Goal: Register for event/course

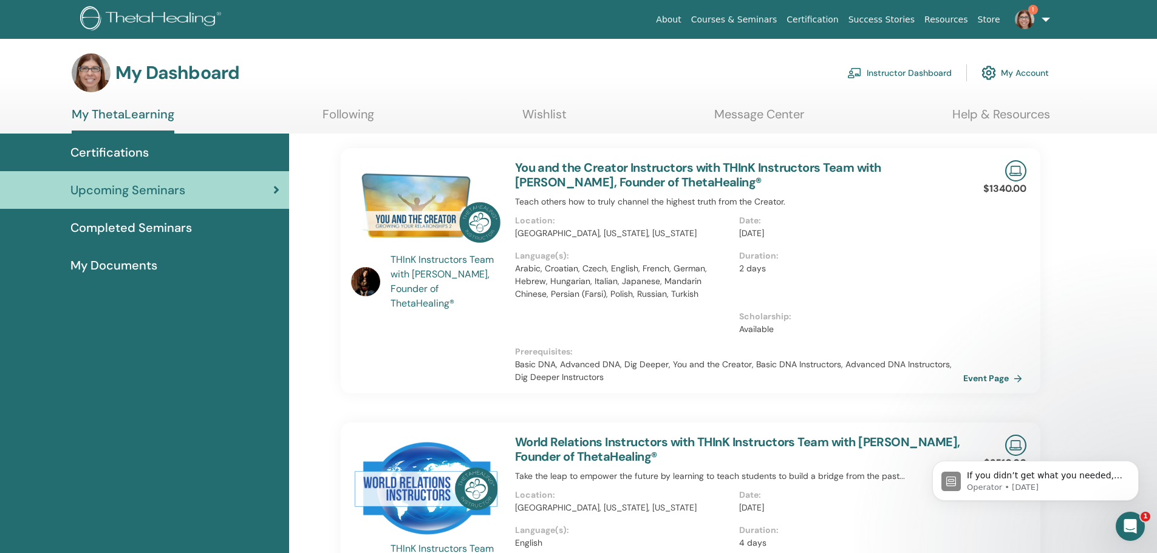
click at [763, 21] on link "Courses & Seminars" at bounding box center [734, 20] width 96 height 22
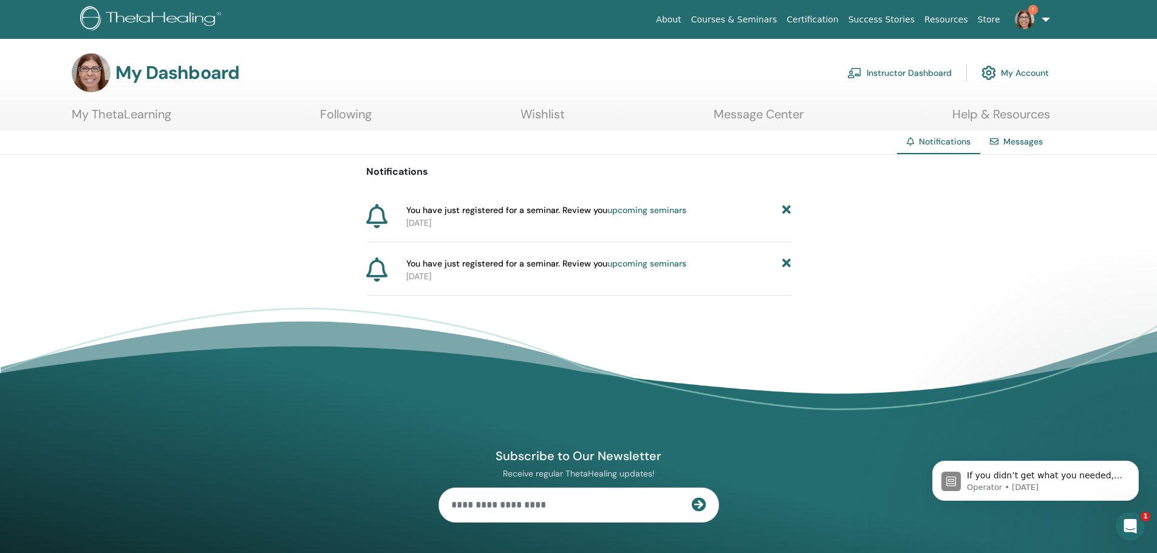
click at [658, 208] on link "upcoming seminars" at bounding box center [646, 210] width 79 height 11
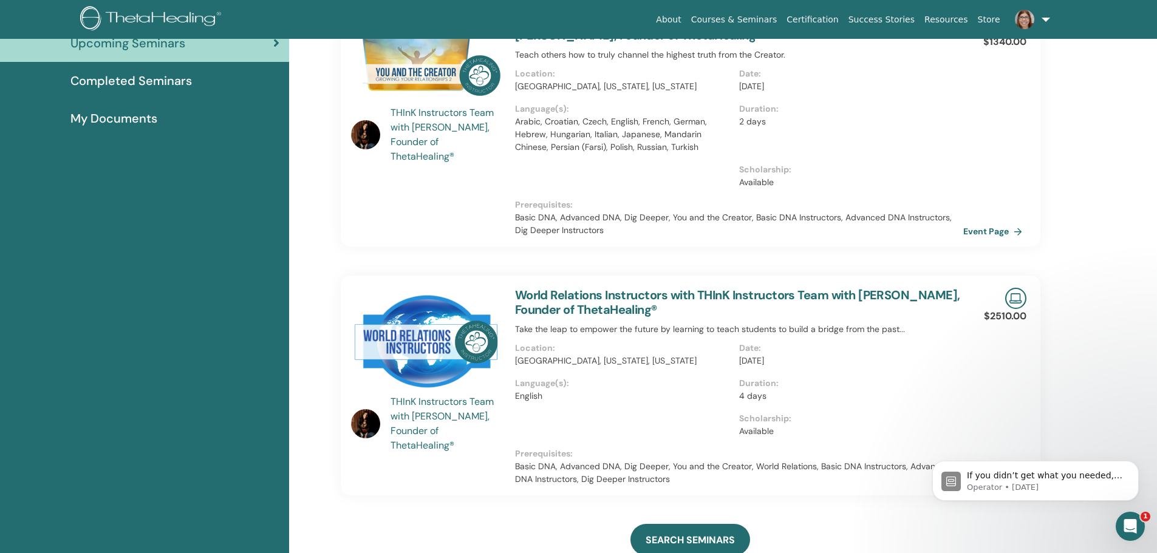
scroll to position [154, 0]
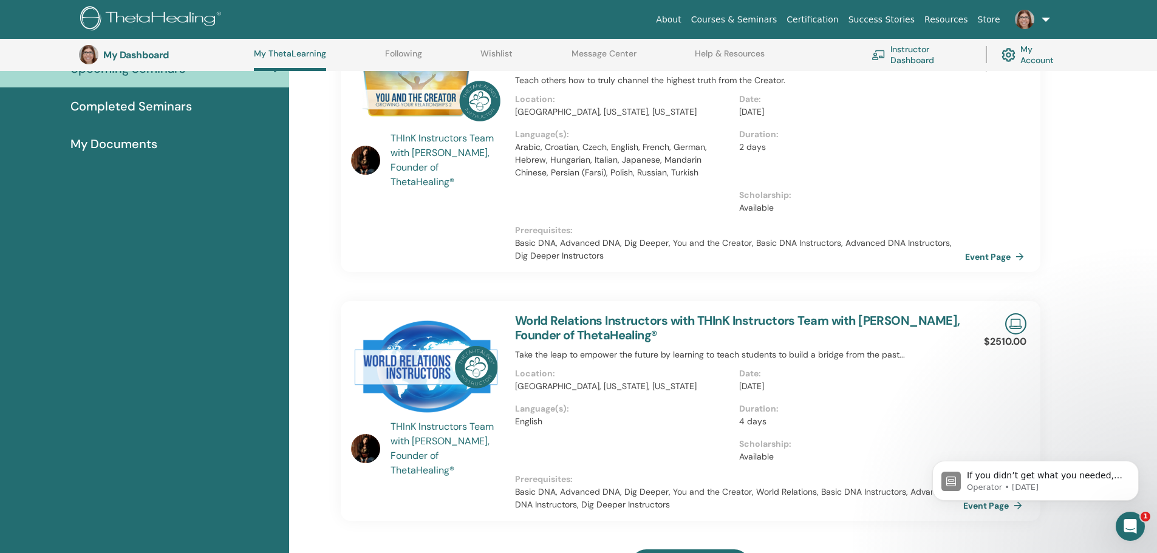
click at [977, 255] on link "Event Page" at bounding box center [997, 257] width 64 height 18
